Goal: Navigation & Orientation: Understand site structure

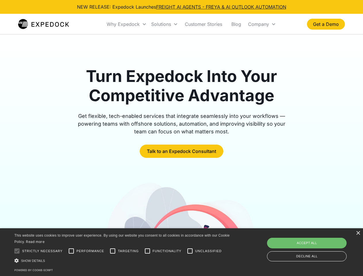
click at [127, 24] on div "Why Expedock" at bounding box center [123, 24] width 33 height 6
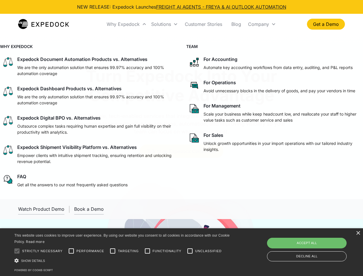
click at [164, 24] on div "Solutions" at bounding box center [161, 24] width 20 height 6
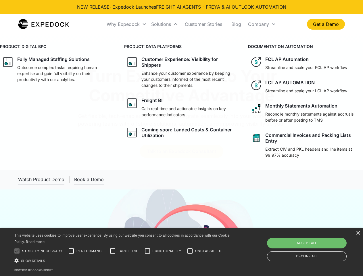
click at [262, 24] on div "Company" at bounding box center [258, 24] width 21 height 6
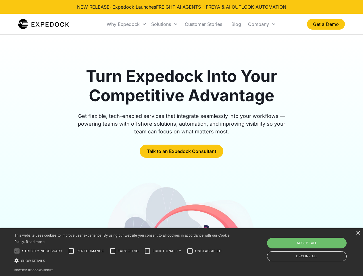
click at [17, 251] on div at bounding box center [16, 250] width 11 height 11
click at [71, 251] on input "Performance" at bounding box center [71, 250] width 11 height 11
checkbox input "true"
click at [113, 251] on input "Targeting" at bounding box center [112, 250] width 11 height 11
checkbox input "true"
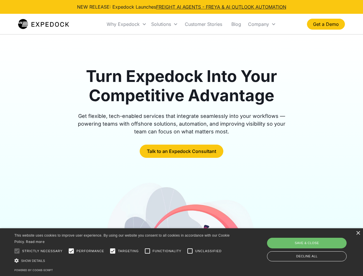
click at [147, 251] on input "Functionality" at bounding box center [147, 250] width 11 height 11
checkbox input "true"
click at [190, 251] on input "Unclassified" at bounding box center [189, 250] width 11 height 11
checkbox input "true"
click at [123, 260] on div "Show details Hide details" at bounding box center [122, 261] width 217 height 6
